Goal: Task Accomplishment & Management: Complete application form

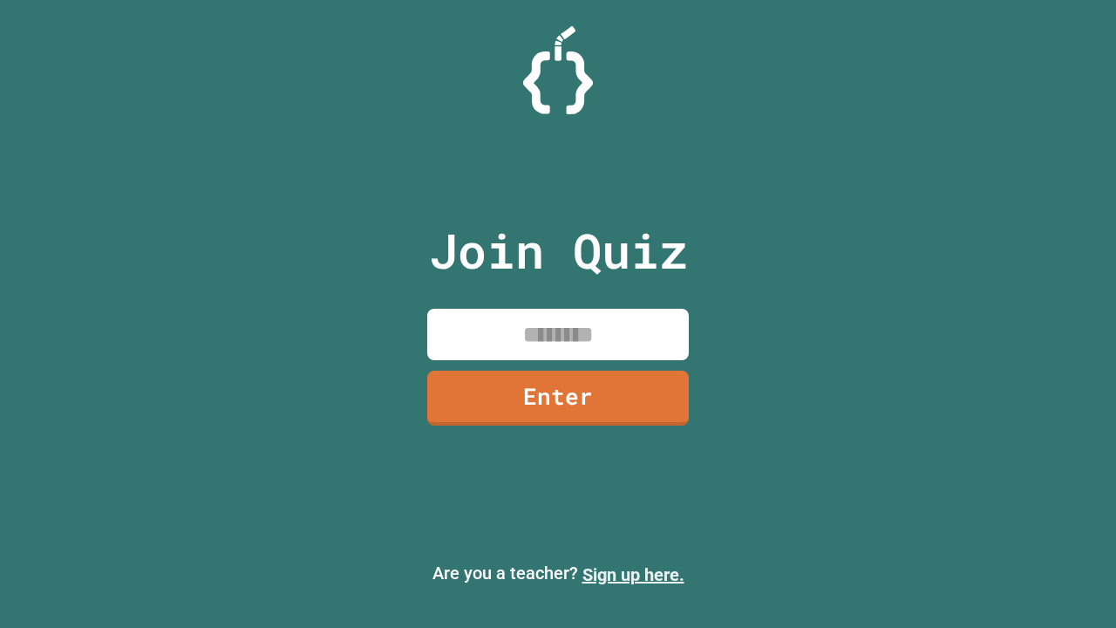
click at [633, 574] on link "Sign up here." at bounding box center [633, 574] width 102 height 21
